Goal: Information Seeking & Learning: Learn about a topic

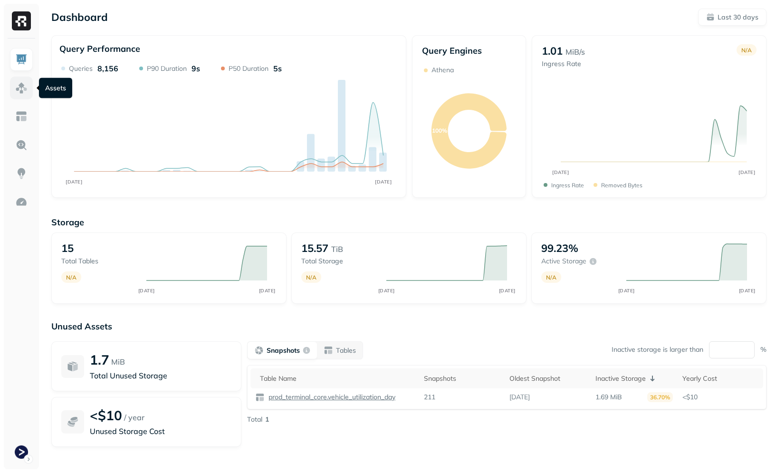
click at [25, 87] on img at bounding box center [21, 88] width 12 height 12
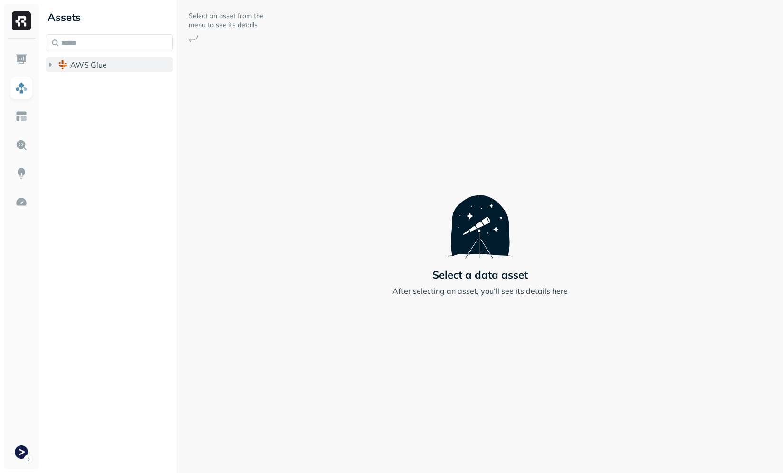
click at [85, 68] on span "AWS Glue" at bounding box center [88, 65] width 37 height 10
click at [96, 86] on span "prod_terminal_core" at bounding box center [114, 83] width 69 height 10
click at [107, 103] on p "( 13 )" at bounding box center [110, 101] width 14 height 10
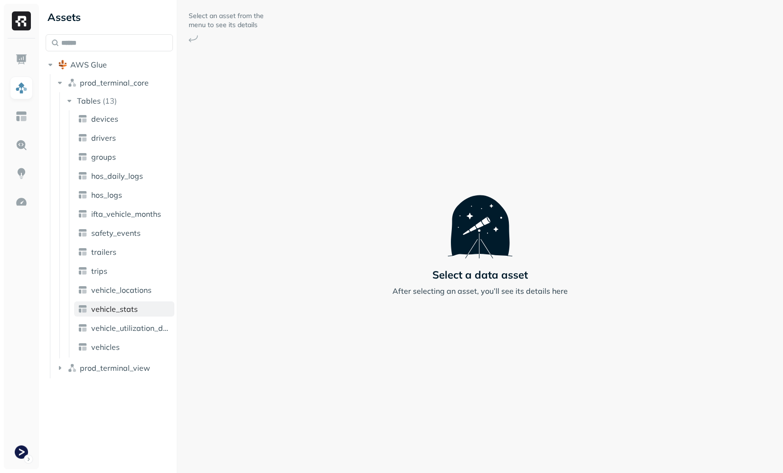
click at [118, 306] on span "vehicle_stats" at bounding box center [114, 309] width 47 height 10
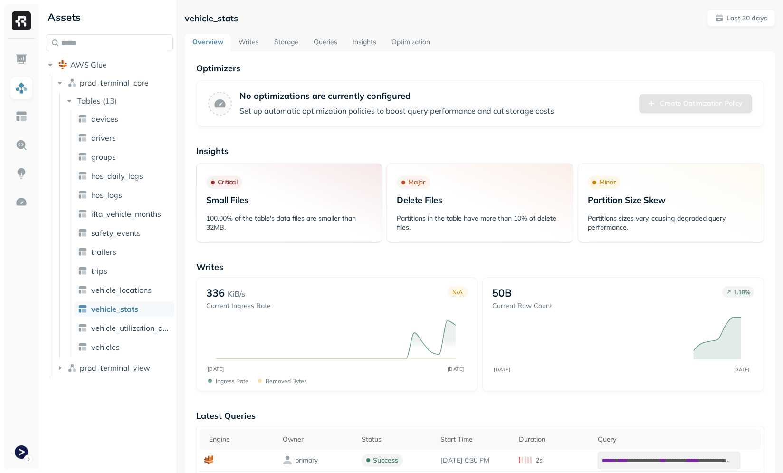
click at [279, 45] on link "Storage" at bounding box center [286, 42] width 39 height 17
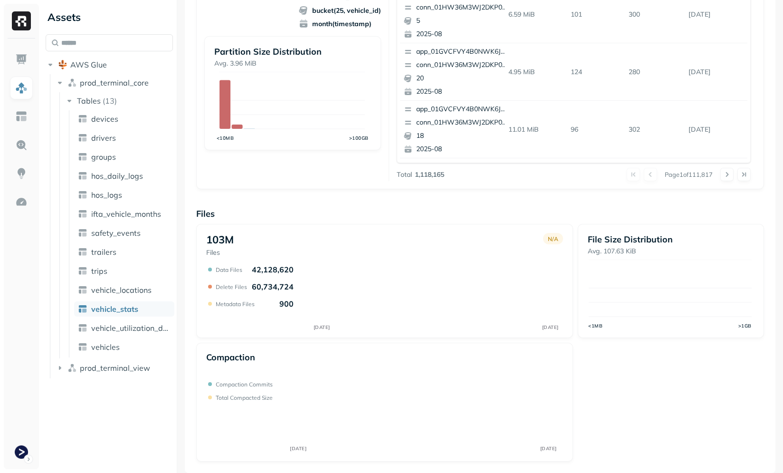
scroll to position [254, 0]
click at [614, 358] on div "103M Files N/A [DATE] [DATE] Data Files 42,128,620 Delete Files 60,734,724 Meta…" at bounding box center [480, 343] width 568 height 238
click at [593, 382] on div "103M Files N/A [DATE] [DATE] Data Files 42,128,620 Delete Files 60,734,724 Meta…" at bounding box center [480, 343] width 568 height 238
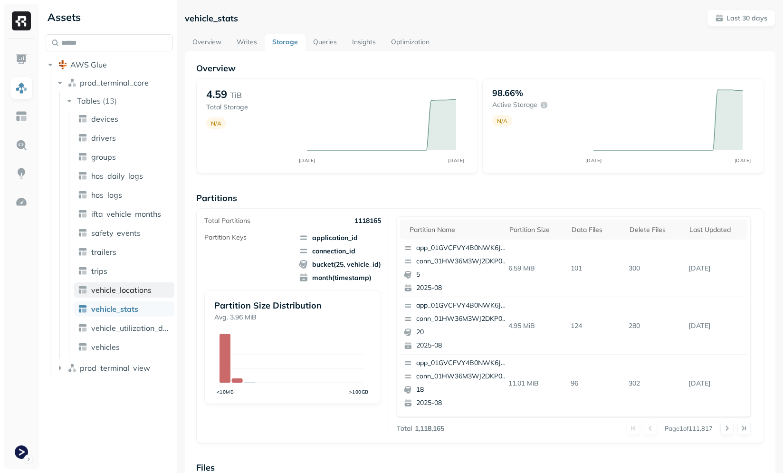
click at [115, 290] on span "vehicle_locations" at bounding box center [121, 290] width 60 height 10
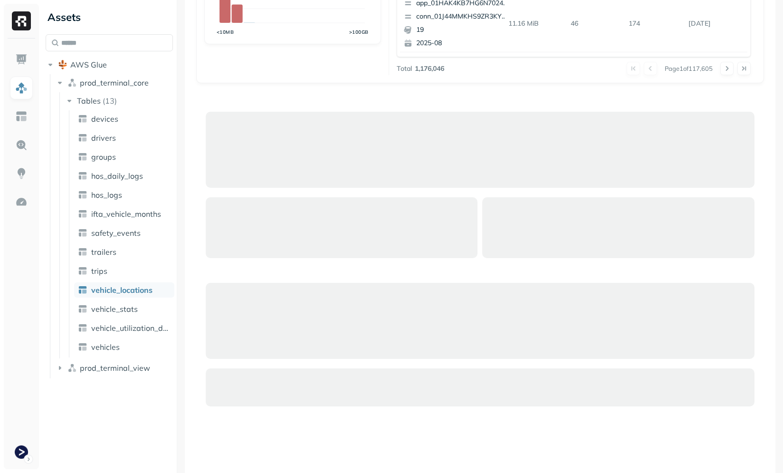
scroll to position [457, 0]
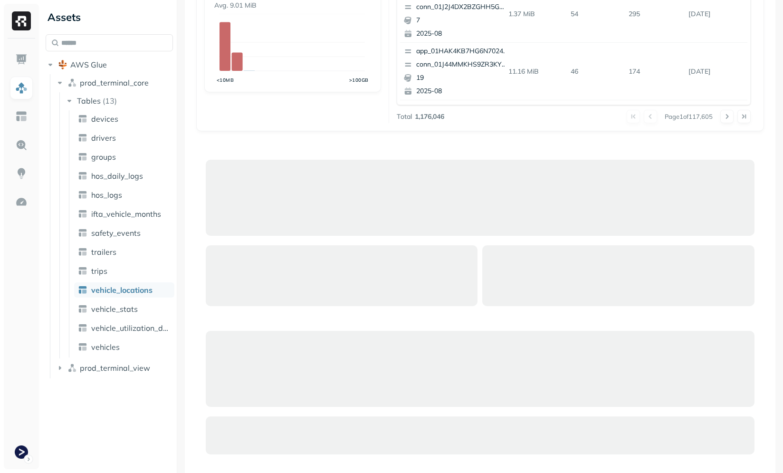
click at [377, 222] on div at bounding box center [480, 198] width 549 height 76
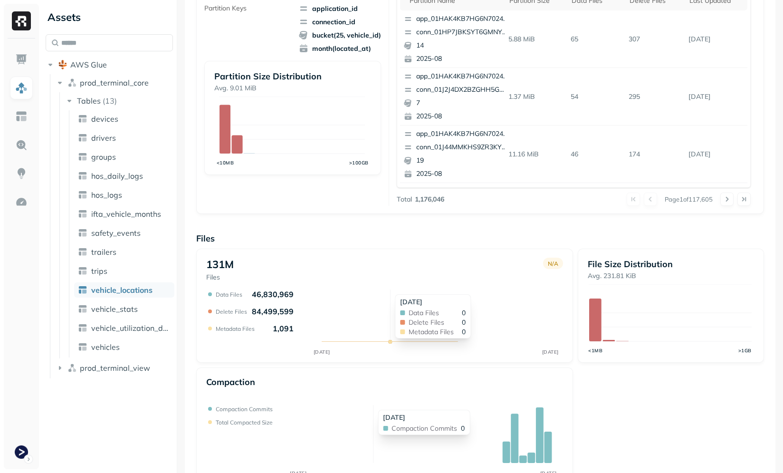
scroll to position [254, 0]
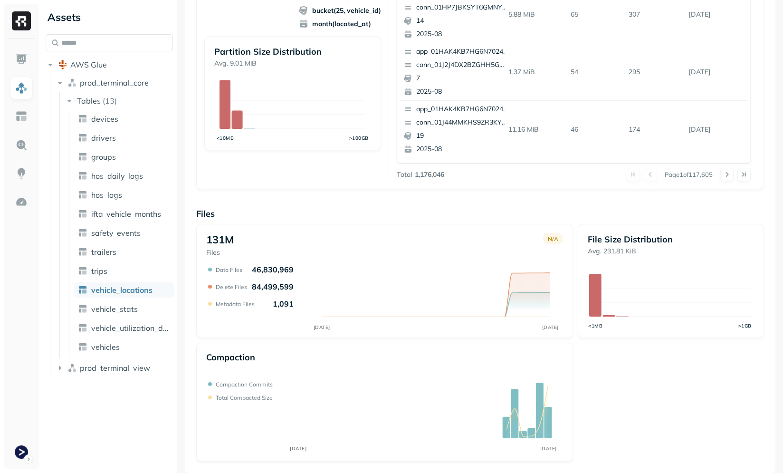
click at [632, 396] on div "131M Files N/A [DATE] [DATE] Data Files 46,830,969 Delete Files 84,499,599 Meta…" at bounding box center [480, 343] width 568 height 238
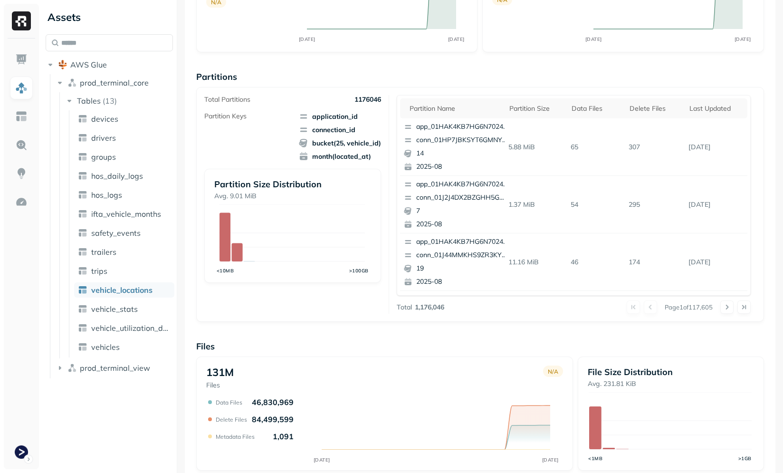
click at [306, 287] on div "Total Partitions 1176046 Partition Keys application_id connection_id bucket(25,…" at bounding box center [296, 204] width 185 height 219
click at [110, 286] on span "vehicle_locations" at bounding box center [121, 290] width 61 height 10
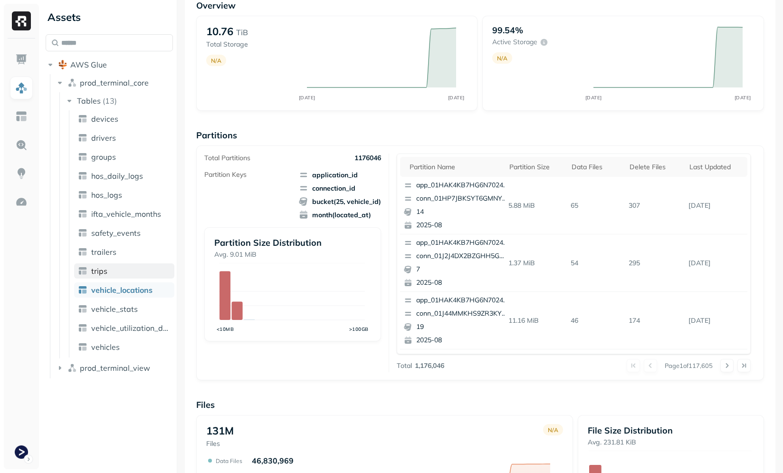
click at [110, 272] on link "trips" at bounding box center [124, 270] width 100 height 15
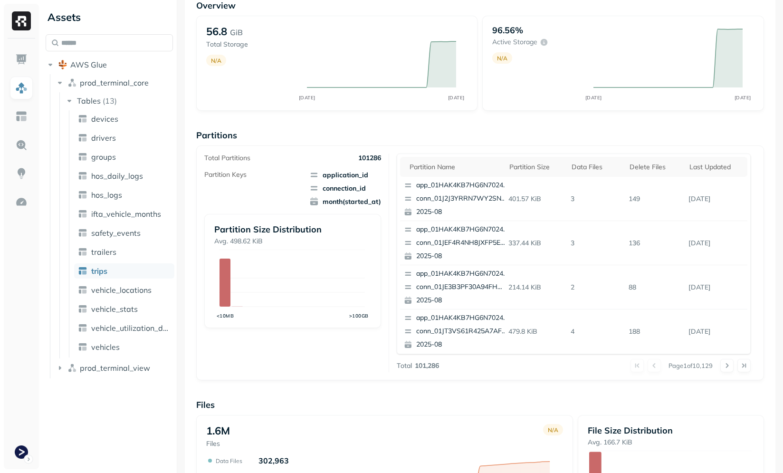
scroll to position [254, 0]
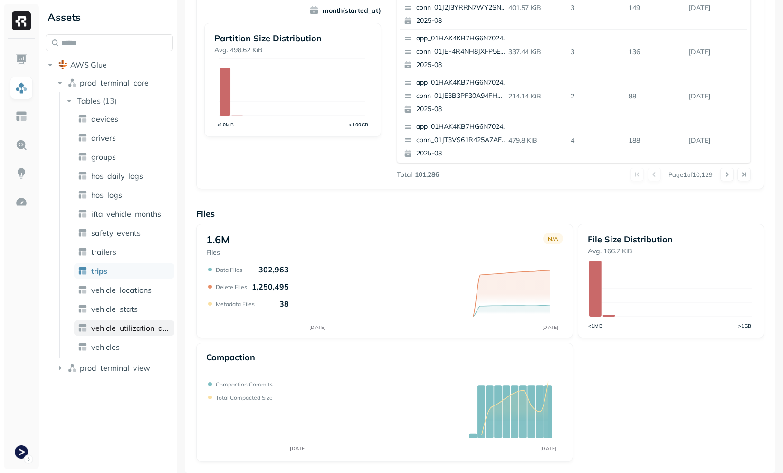
click at [113, 332] on span "vehicle_utilization_day" at bounding box center [130, 328] width 79 height 10
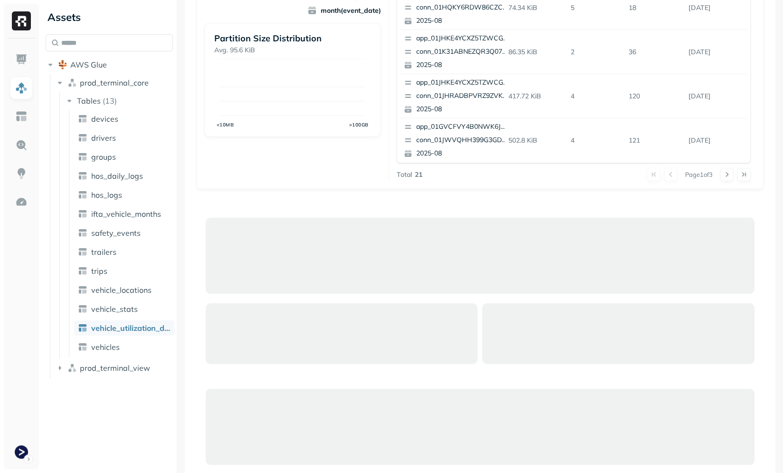
scroll to position [63, 0]
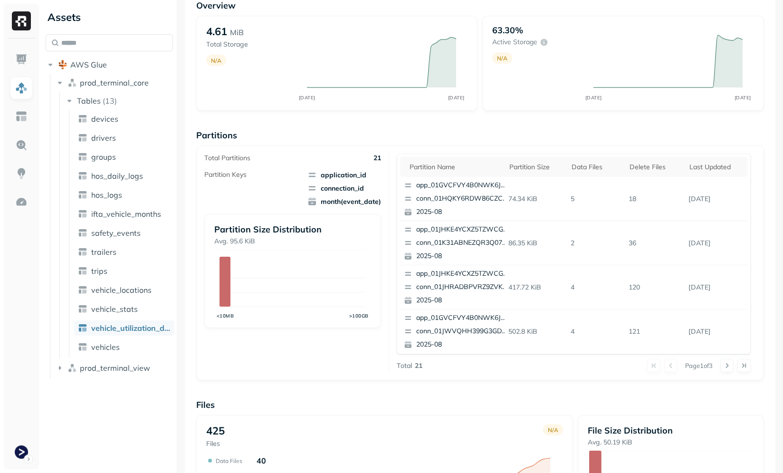
drag, startPoint x: 259, startPoint y: 340, endPoint x: 266, endPoint y: 339, distance: 7.3
click at [266, 339] on div "Total Partitions 21 Partition Keys application_id connection_id month(event_dat…" at bounding box center [296, 262] width 185 height 219
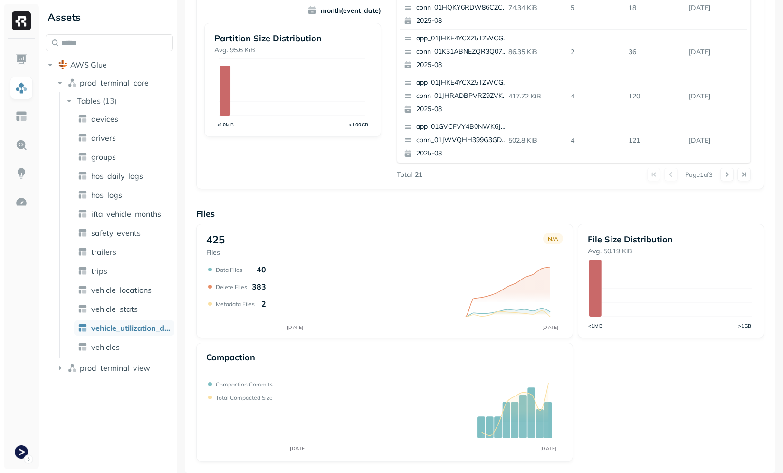
click at [620, 389] on div "425 Files N/A [DATE] [DATE] Data Files 40 Delete Files 383 Metadata Files 2 Fil…" at bounding box center [480, 343] width 568 height 238
click at [345, 229] on div "425 Files N/A [DATE] [DATE] Data Files 40 Delete Files 383 Metadata Files 2" at bounding box center [384, 281] width 377 height 114
click at [346, 195] on div "Overview 4.61 MiB Total Storage N/A [DATE] [DATE] 63.30% Active storage N/A [DA…" at bounding box center [480, 135] width 568 height 652
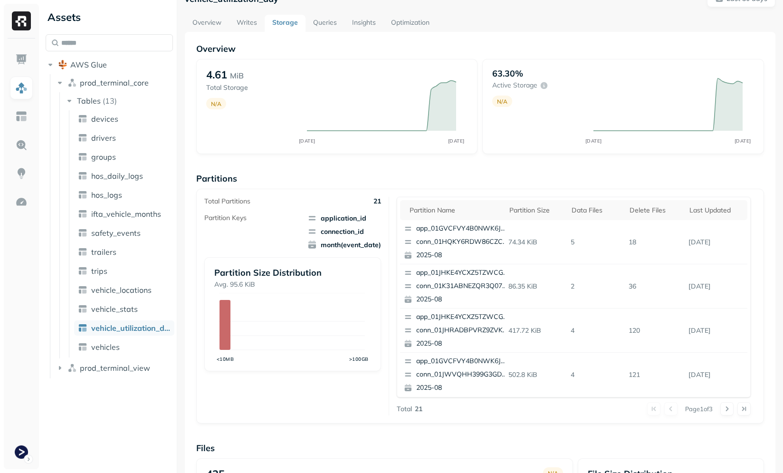
scroll to position [0, 0]
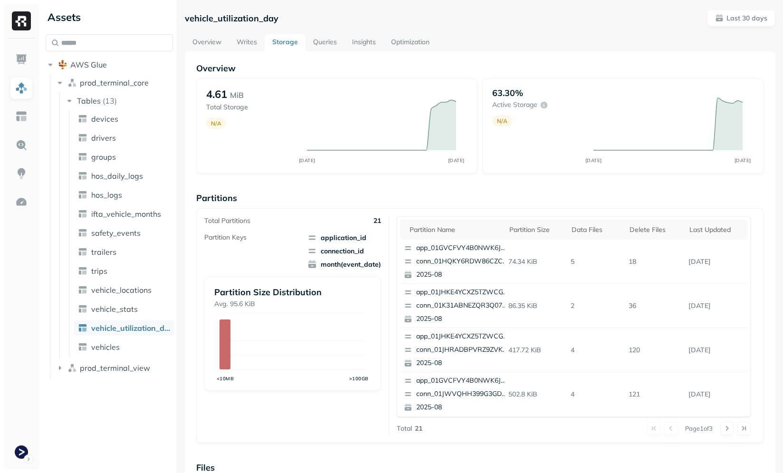
click at [243, 180] on div "Overview 4.61 MiB Total Storage N/A [DATE] [DATE] 63.30% Active storage N/A [DA…" at bounding box center [480, 389] width 568 height 652
click at [385, 193] on p "Partitions" at bounding box center [480, 197] width 568 height 11
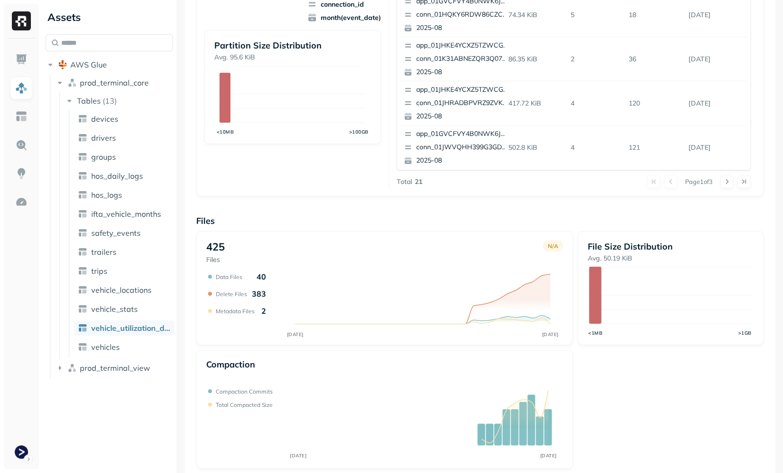
scroll to position [254, 0]
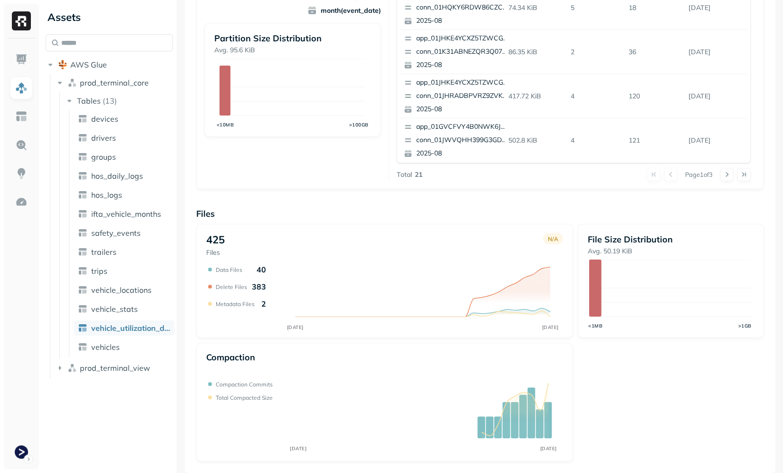
click at [261, 200] on div "Overview 4.61 MiB Total Storage N/A [DATE] [DATE] 63.30% Active storage N/A [DA…" at bounding box center [480, 135] width 568 height 652
click at [154, 293] on link "vehicle_locations" at bounding box center [124, 289] width 100 height 15
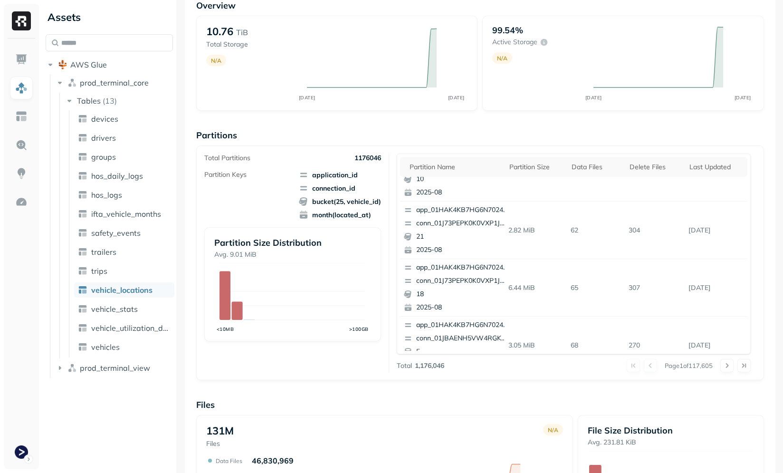
scroll to position [254, 0]
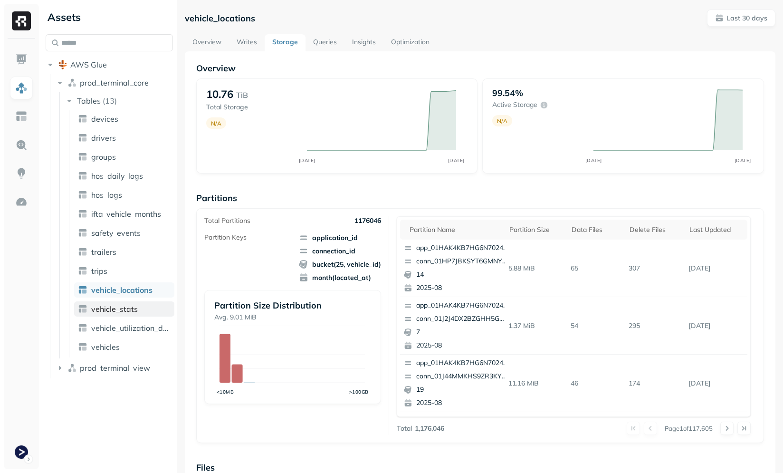
click at [107, 303] on link "vehicle_stats" at bounding box center [124, 308] width 100 height 15
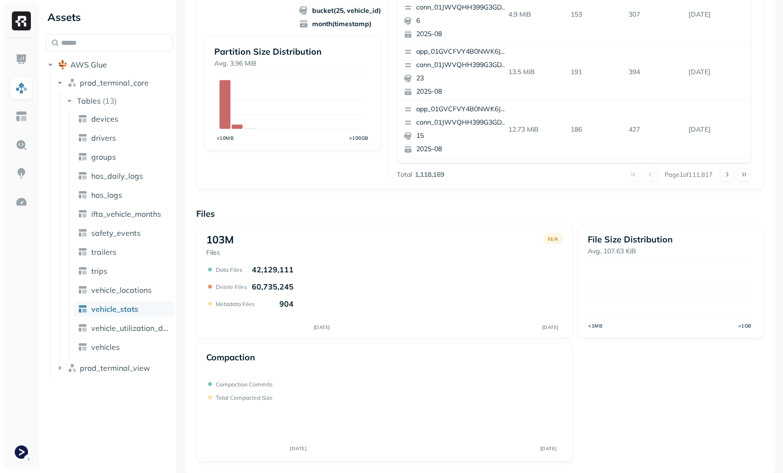
scroll to position [254, 0]
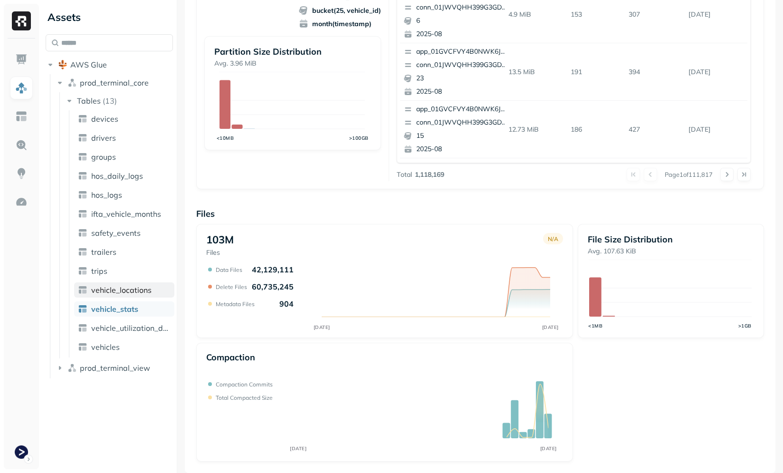
click at [143, 288] on span "vehicle_locations" at bounding box center [121, 290] width 60 height 10
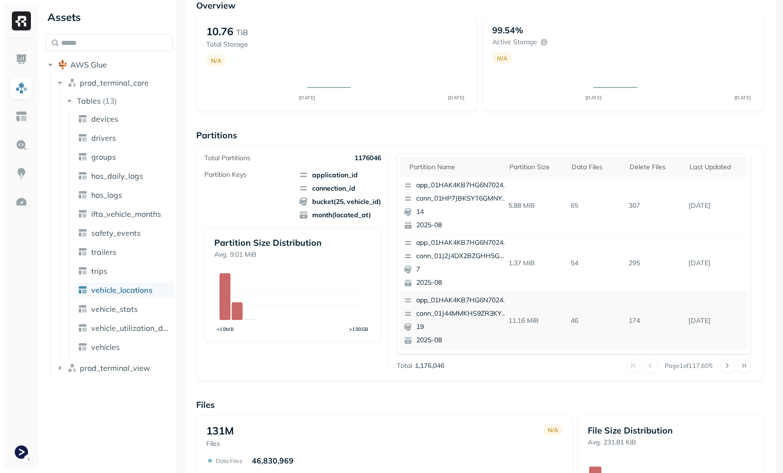
scroll to position [401, 0]
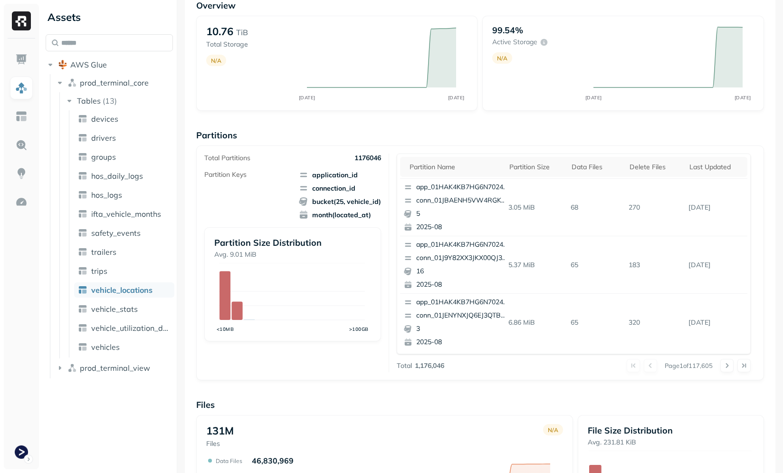
click at [325, 143] on div "Partitions Total Partitions 1176046 Partition Keys application_id connection_id…" at bounding box center [480, 255] width 568 height 250
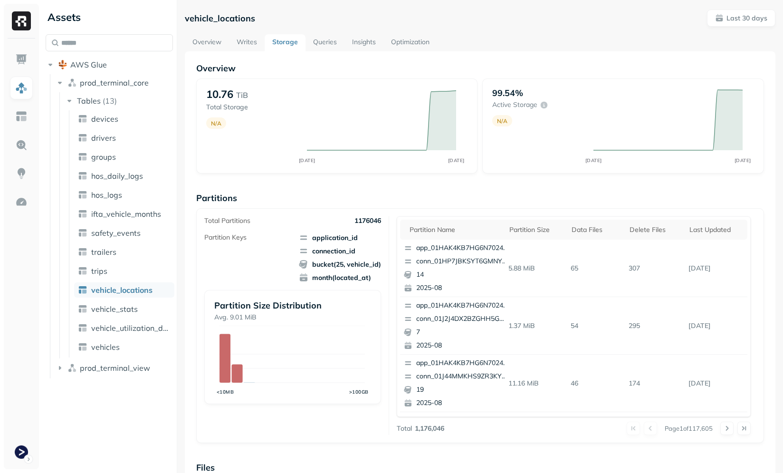
scroll to position [254, 0]
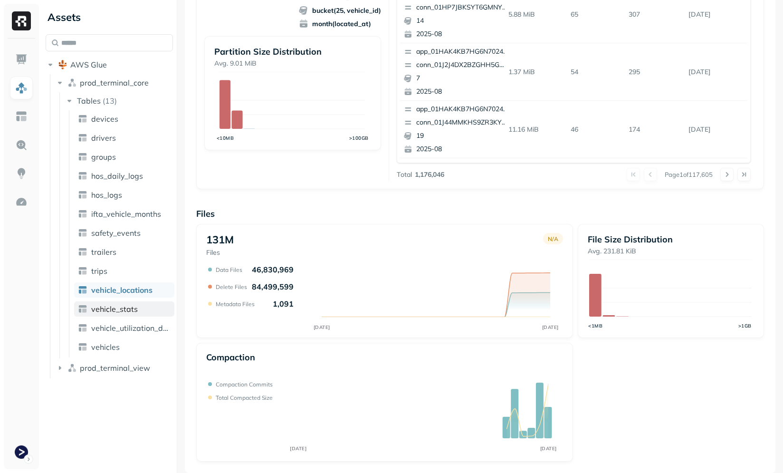
click at [105, 311] on span "vehicle_stats" at bounding box center [114, 309] width 47 height 10
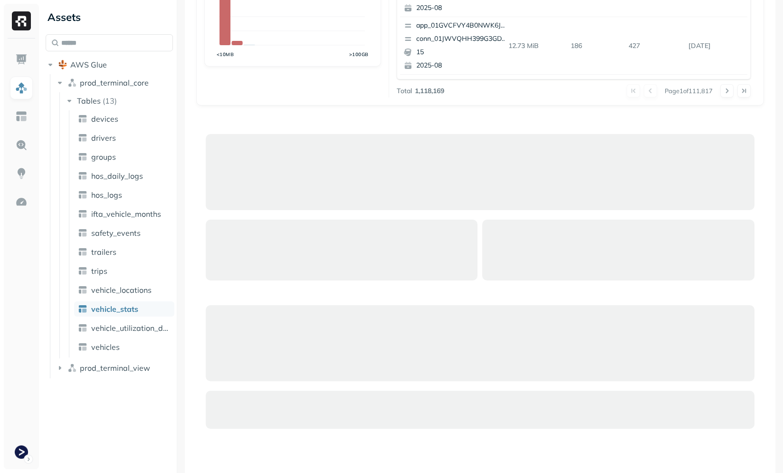
scroll to position [254, 0]
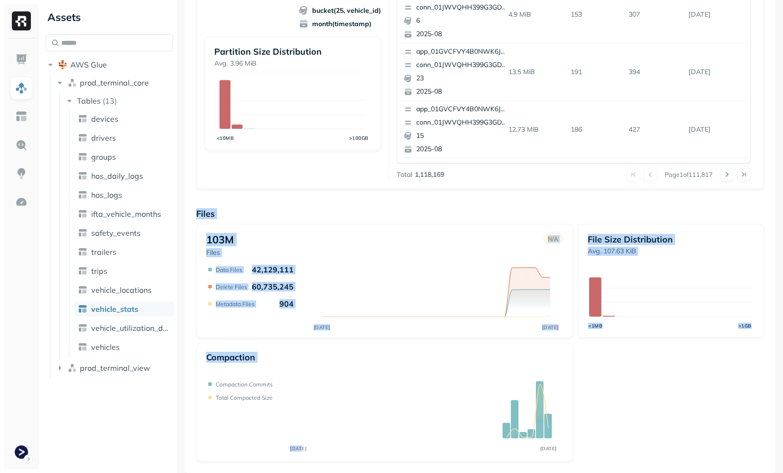
drag, startPoint x: 208, startPoint y: 203, endPoint x: 300, endPoint y: 450, distance: 263.5
click at [300, 450] on div "Overview 4.59 TiB Total Storage N/A JUL 27 AUG 26 98.66% Active storage N/A JUL…" at bounding box center [480, 135] width 568 height 652
click at [300, 450] on tspan "[DATE]" at bounding box center [298, 448] width 17 height 6
drag, startPoint x: 325, startPoint y: 451, endPoint x: 207, endPoint y: 211, distance: 267.3
click at [208, 212] on div "Overview 4.59 TiB Total Storage N/A JUL 27 AUG 26 98.66% Active storage N/A JUL…" at bounding box center [480, 135] width 591 height 675
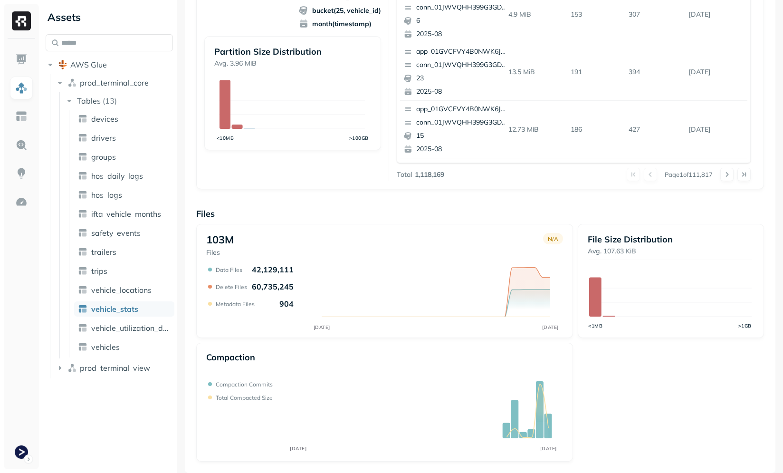
click at [200, 205] on div "Overview 4.59 TiB Total Storage N/A JUL 27 AUG 26 98.66% Active storage N/A JUL…" at bounding box center [480, 135] width 568 height 652
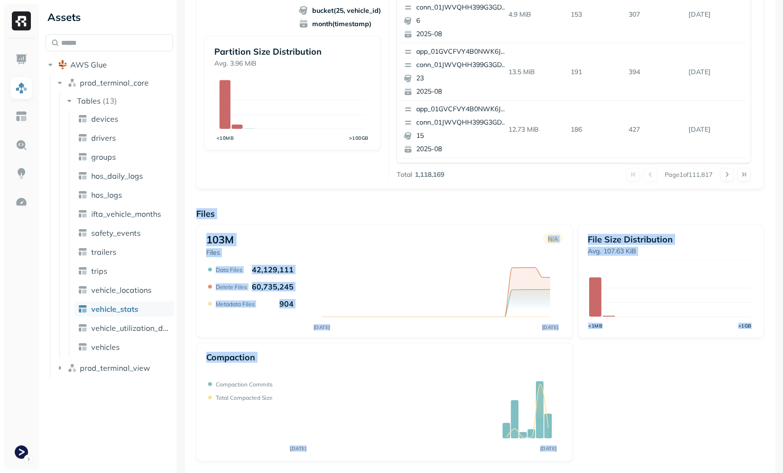
drag, startPoint x: 184, startPoint y: 201, endPoint x: 618, endPoint y: 455, distance: 502.5
click at [618, 455] on div "103M Files N/A JUL 27 AUG 26 Data Files 42,129,111 Delete Files 60,735,245 Meta…" at bounding box center [480, 343] width 568 height 238
drag, startPoint x: 618, startPoint y: 455, endPoint x: 197, endPoint y: 200, distance: 492.2
click at [247, 200] on div "Overview 4.59 TiB Total Storage N/A JUL 27 AUG 26 98.66% Active storage N/A JUL…" at bounding box center [480, 135] width 568 height 652
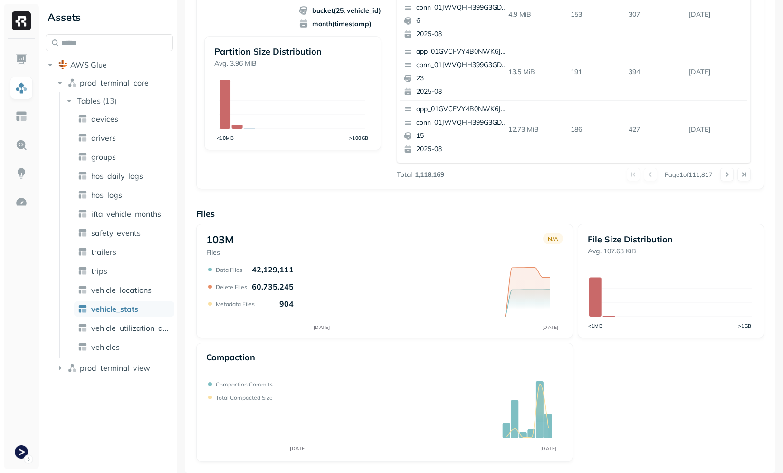
click at [205, 191] on div "Overview 4.59 TiB Total Storage N/A JUL 27 AUG 26 98.66% Active storage N/A JUL…" at bounding box center [480, 135] width 568 height 652
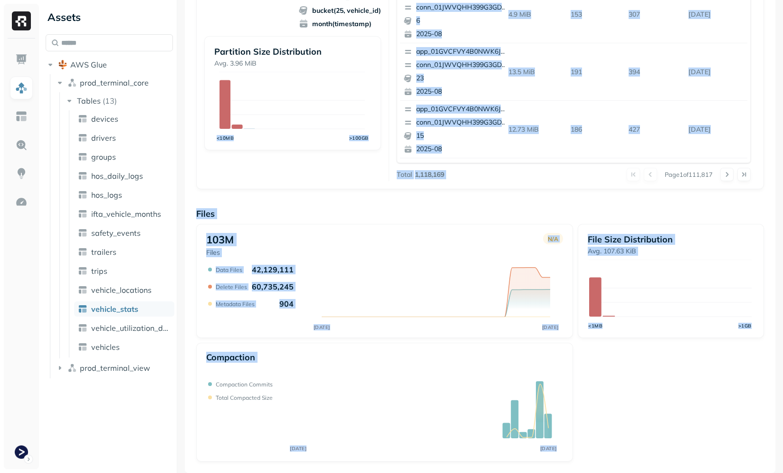
drag, startPoint x: 205, startPoint y: 191, endPoint x: 632, endPoint y: 449, distance: 498.8
click at [632, 449] on div "Overview 4.59 TiB Total Storage N/A JUL 27 AUG 26 98.66% Active storage N/A JUL…" at bounding box center [480, 135] width 568 height 652
click at [632, 449] on div "103M Files N/A JUL 27 AUG 26 Data Files 42,129,111 Delete Files 60,735,245 Meta…" at bounding box center [480, 343] width 568 height 238
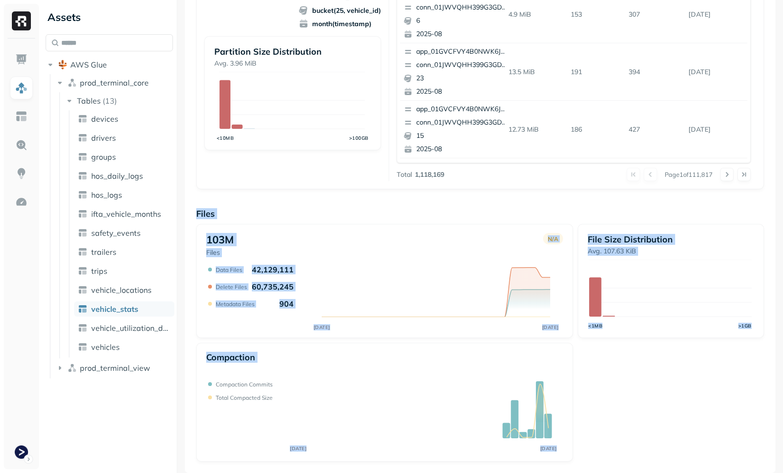
drag, startPoint x: 656, startPoint y: 448, endPoint x: 229, endPoint y: 201, distance: 492.8
click at [229, 200] on div "Overview 4.59 TiB Total Storage N/A JUL 27 AUG 26 98.66% Active storage N/A JUL…" at bounding box center [480, 135] width 568 height 652
click at [223, 195] on div at bounding box center [223, 195] width 0 height 0
click at [199, 199] on div "Overview 4.59 TiB Total Storage N/A JUL 27 AUG 26 98.66% Active storage N/A JUL…" at bounding box center [480, 135] width 568 height 652
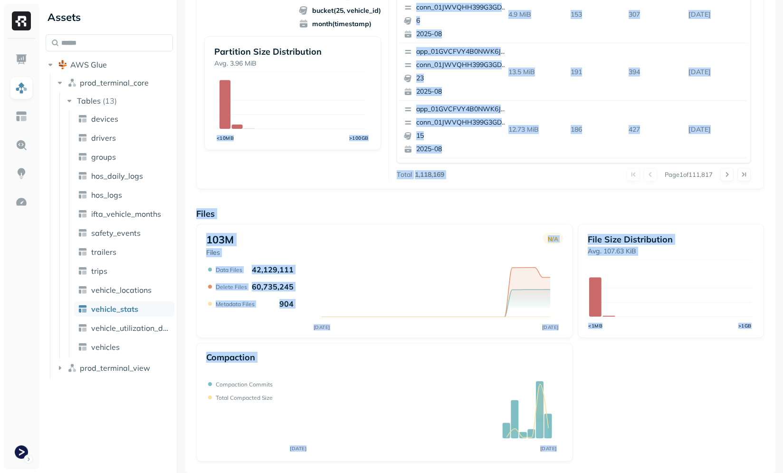
drag, startPoint x: 201, startPoint y: 198, endPoint x: 660, endPoint y: 454, distance: 525.8
click at [671, 453] on div "Overview 4.59 TiB Total Storage N/A JUL 27 AUG 26 98.66% Active storage N/A JUL…" at bounding box center [480, 135] width 568 height 652
click at [656, 455] on div "103M Files N/A JUL 27 AUG 26 Data Files 42,129,111 Delete Files 60,735,245 Meta…" at bounding box center [480, 343] width 568 height 238
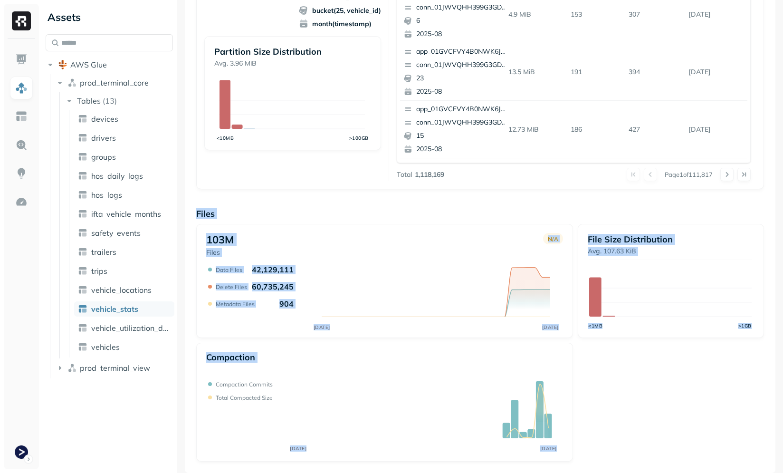
drag, startPoint x: 191, startPoint y: 201, endPoint x: 634, endPoint y: 422, distance: 495.1
click at [634, 422] on div "Overview 4.59 TiB Total Storage N/A JUL 27 AUG 26 98.66% Active storage N/A JUL…" at bounding box center [480, 135] width 591 height 675
click at [634, 422] on div "103M Files N/A JUL 27 AUG 26 Data Files 42,129,111 Delete Files 60,735,245 Meta…" at bounding box center [480, 343] width 568 height 238
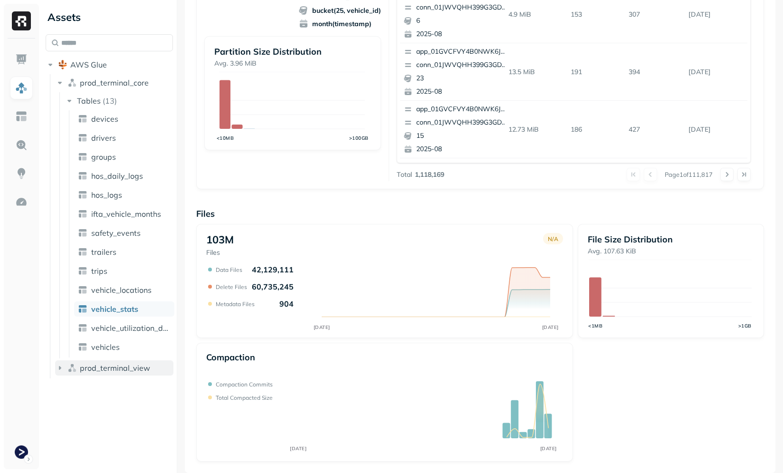
click at [114, 375] on button "prod_terminal_view" at bounding box center [114, 367] width 118 height 15
click at [114, 370] on span "prod_terminal_view" at bounding box center [115, 368] width 70 height 10
click at [109, 405] on div "Assets AWS Glue prod_terminal_core Tables ( 13 ) devices drivers groups hos_dai…" at bounding box center [109, 236] width 135 height 473
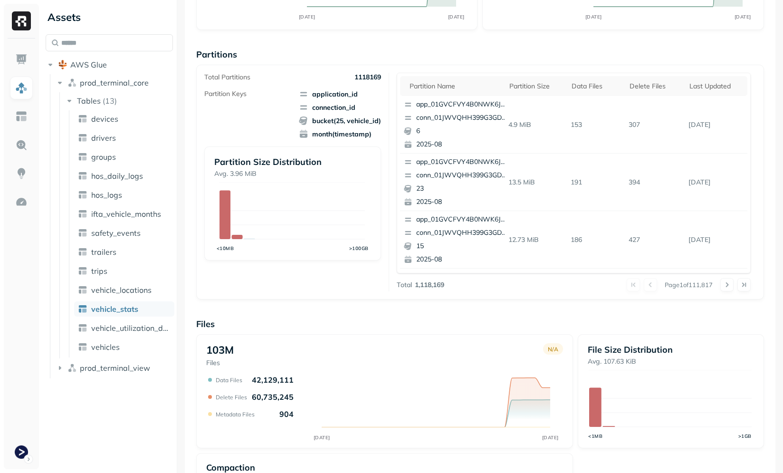
scroll to position [0, 0]
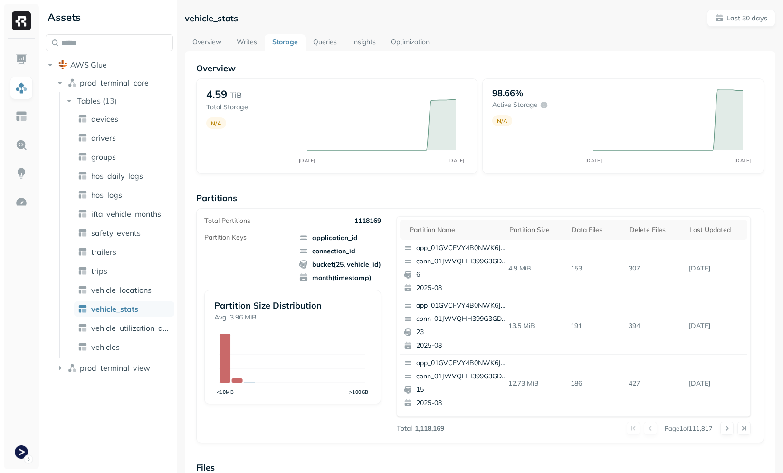
click at [187, 16] on p "vehicle_stats" at bounding box center [211, 18] width 53 height 11
click at [186, 16] on p "vehicle_stats" at bounding box center [211, 18] width 53 height 11
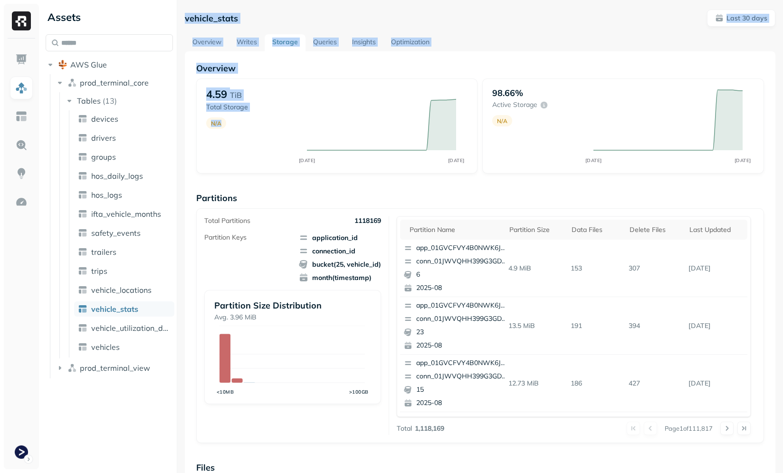
scroll to position [165, 0]
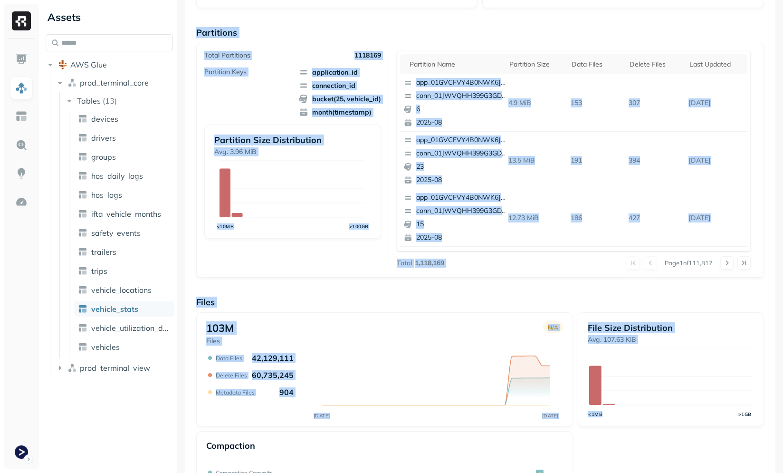
drag, startPoint x: 184, startPoint y: 15, endPoint x: 659, endPoint y: 455, distance: 646.9
click at [659, 455] on div "vehicle_stats Last 30 days Overview Writes Storage Queries Insights Optimizatio…" at bounding box center [480, 202] width 591 height 717
click at [659, 455] on div "103M Files N/A JUL 27 AUG 26 Data Files 42,129,111 Delete Files 60,735,245 Meta…" at bounding box center [480, 431] width 568 height 238
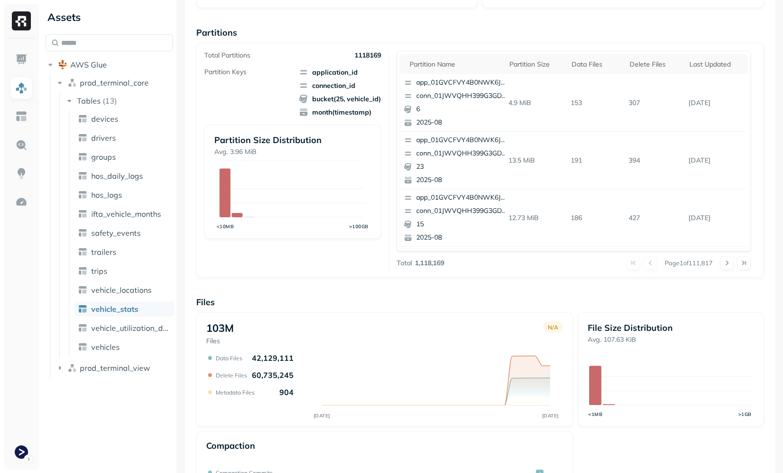
scroll to position [254, 0]
